Goal: Check status: Check status

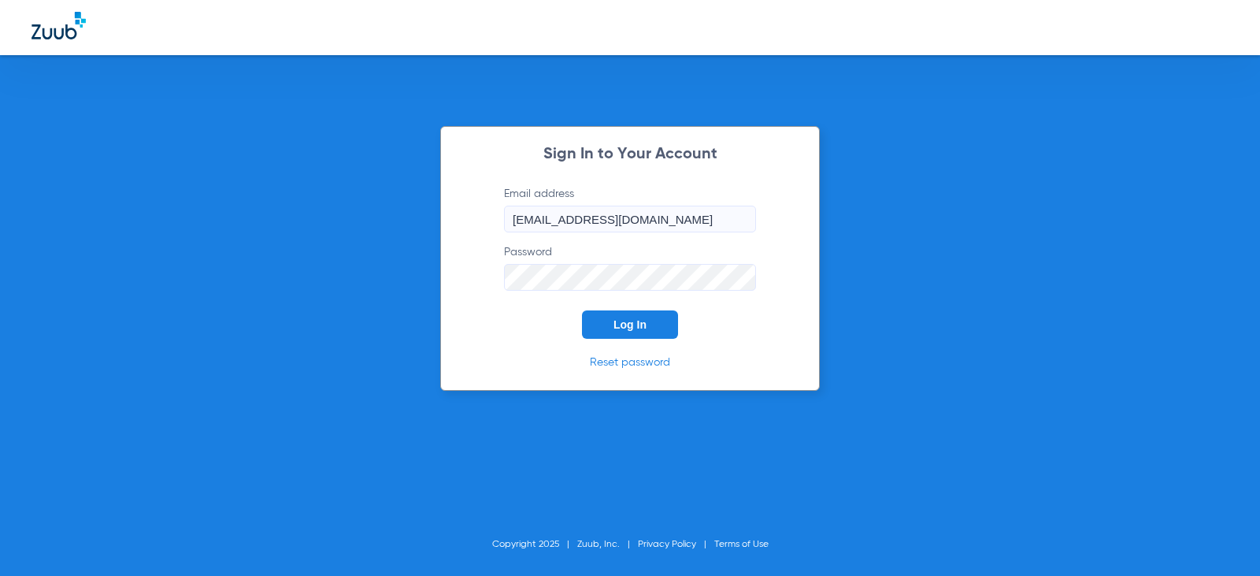
click at [636, 344] on div "Sign In to Your Account Email address [EMAIL_ADDRESS][DOMAIN_NAME] Password Log…" at bounding box center [630, 258] width 380 height 265
click at [641, 335] on button "Log In" at bounding box center [630, 324] width 96 height 28
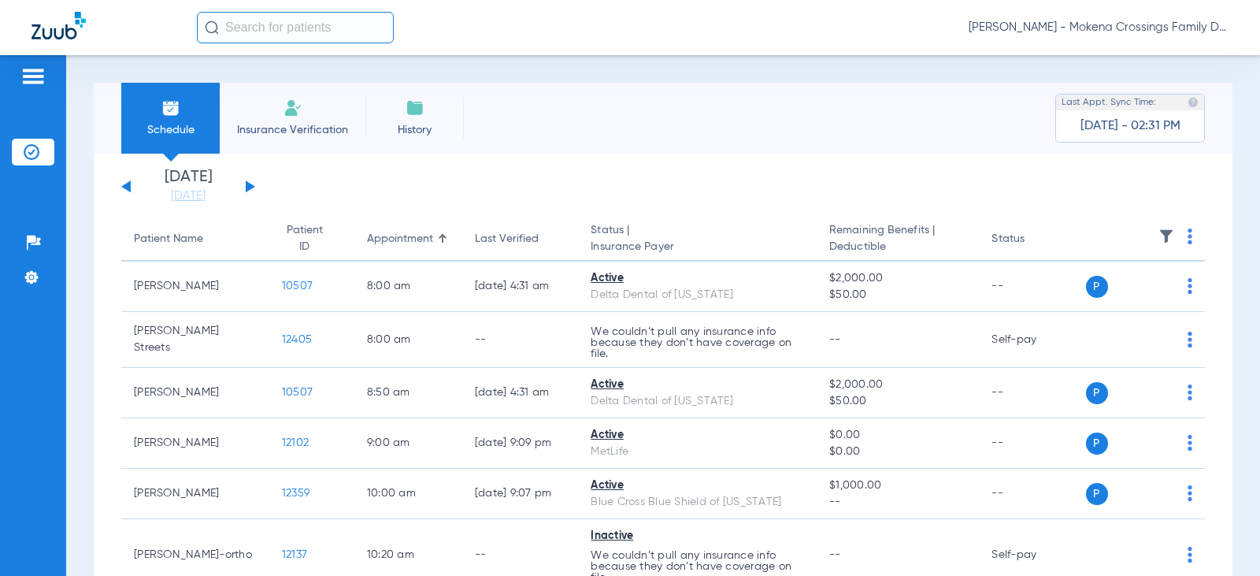
click at [249, 187] on button at bounding box center [250, 186] width 9 height 12
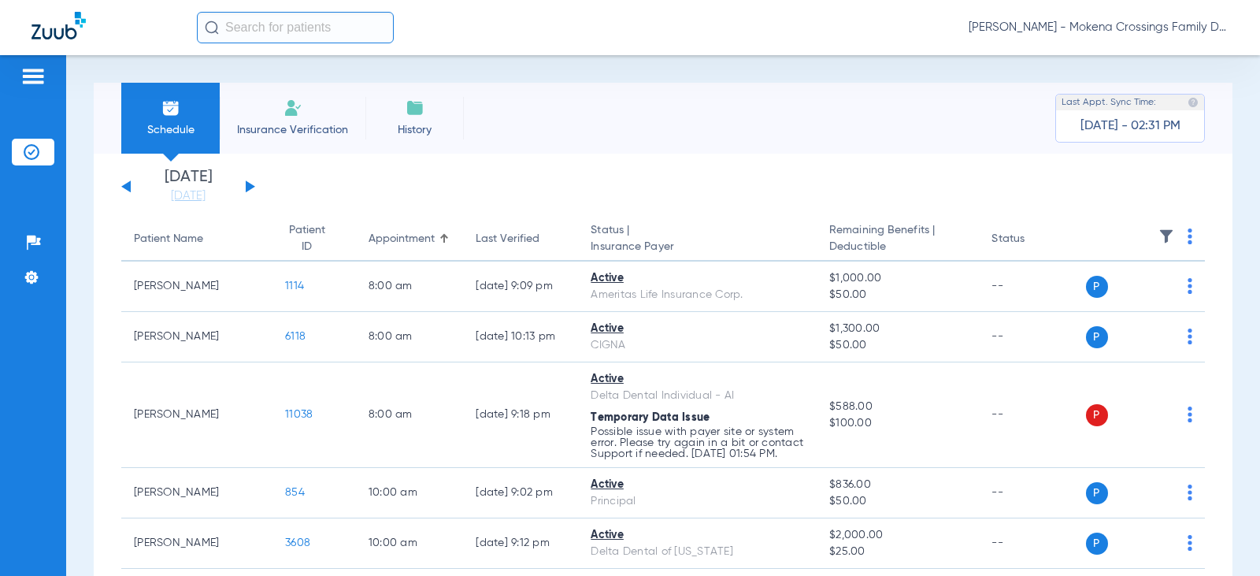
click at [253, 183] on div "[DATE] [DATE] [DATE] [DATE] [DATE] [DATE] [DATE] [DATE] [DATE] [DATE] [DATE] [D…" at bounding box center [188, 186] width 134 height 35
click at [250, 184] on button at bounding box center [250, 186] width 9 height 12
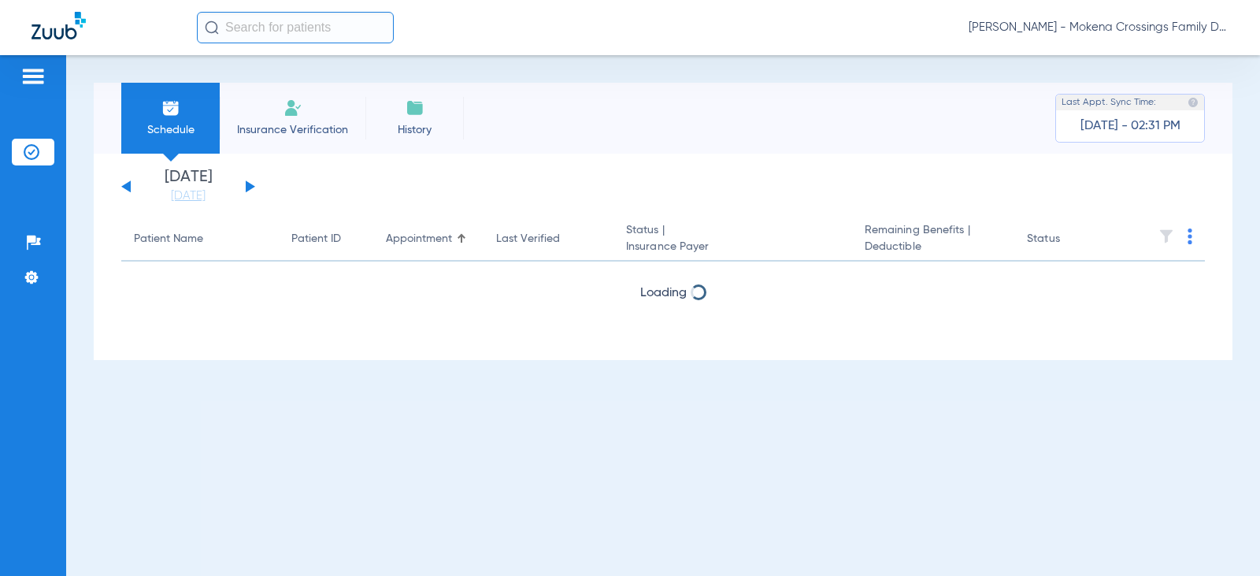
click at [250, 184] on button at bounding box center [250, 186] width 9 height 12
